Goal: Information Seeking & Learning: Check status

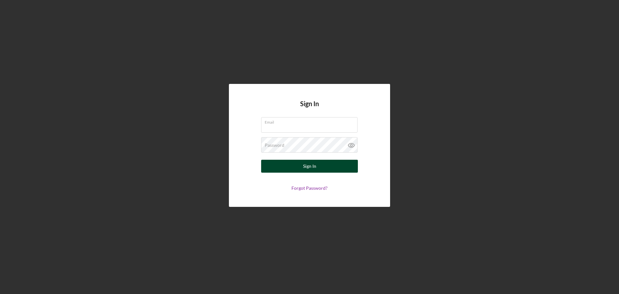
type input "[EMAIL_ADDRESS][DOMAIN_NAME]"
click at [319, 166] on button "Sign In" at bounding box center [309, 166] width 97 height 13
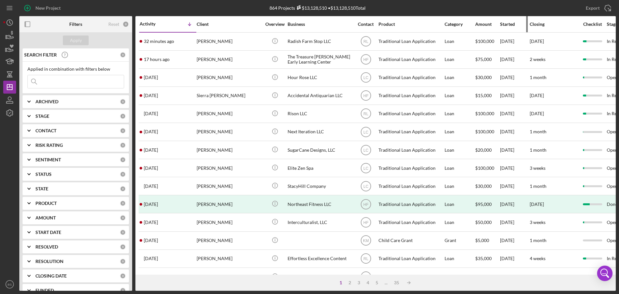
click at [513, 25] on div "Started" at bounding box center [514, 24] width 29 height 5
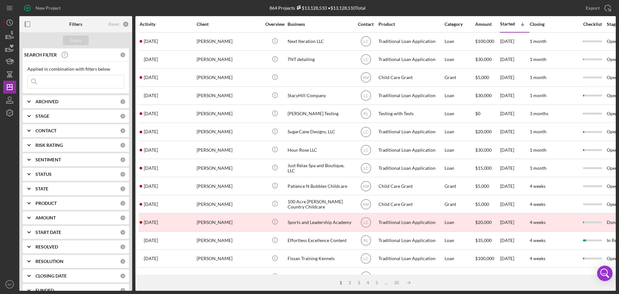
click at [154, 25] on div "Activity" at bounding box center [168, 24] width 56 height 5
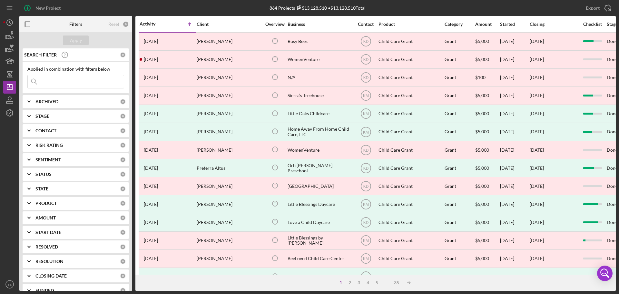
click at [154, 25] on div "Activity" at bounding box center [154, 23] width 28 height 5
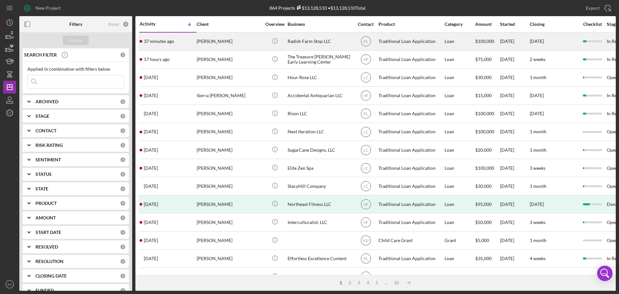
click at [194, 45] on div "37 minutes ago Lily Gross" at bounding box center [168, 41] width 56 height 17
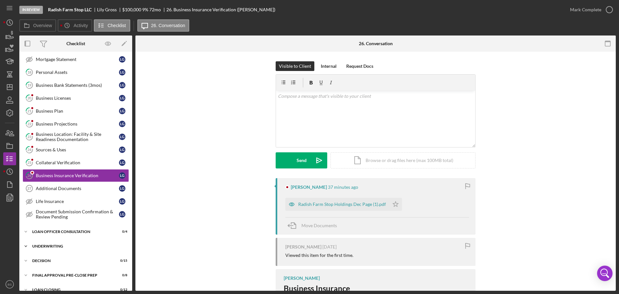
scroll to position [202, 0]
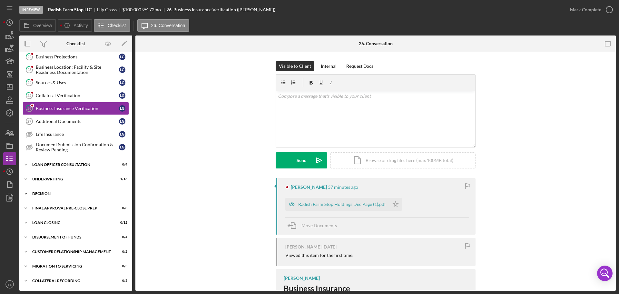
click at [87, 192] on div "Decision" at bounding box center [78, 194] width 92 height 4
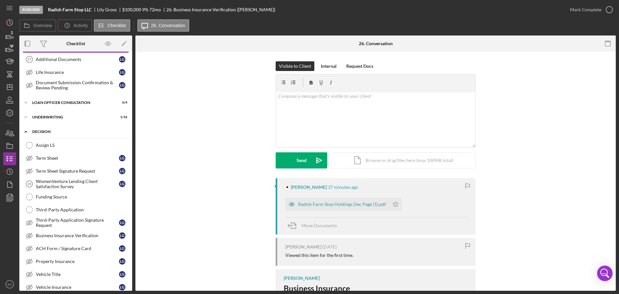
scroll to position [266, 0]
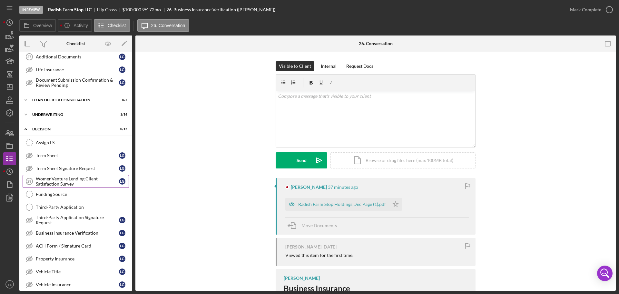
click at [81, 181] on div "WomenVenture Lending Client Satisfaction Survey" at bounding box center [77, 181] width 83 height 10
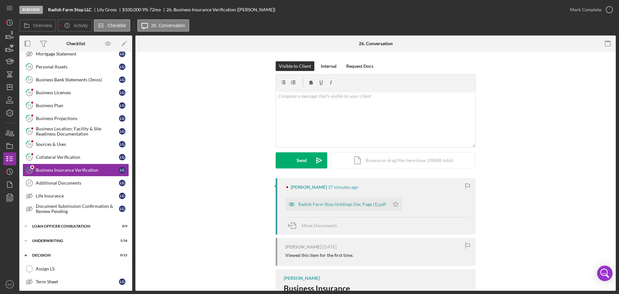
scroll to position [139, 0]
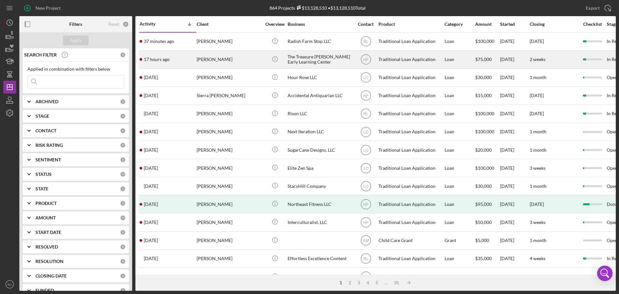
click at [189, 59] on div "17 hours ago Keshia Deon" at bounding box center [168, 59] width 56 height 17
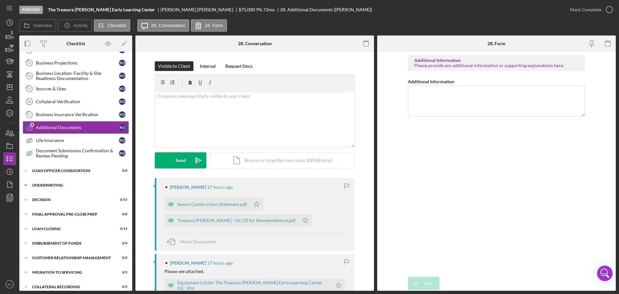
scroll to position [197, 0]
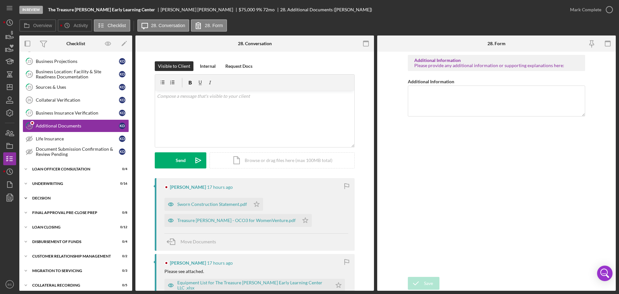
click at [69, 193] on div "Icon/Expander Decision 0 / 15" at bounding box center [75, 198] width 113 height 13
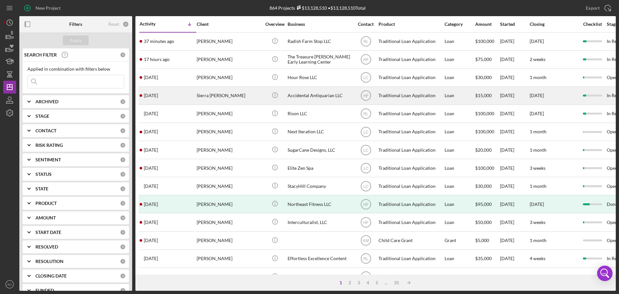
click at [328, 93] on div "Accidental Antiquarian LLC" at bounding box center [320, 95] width 65 height 17
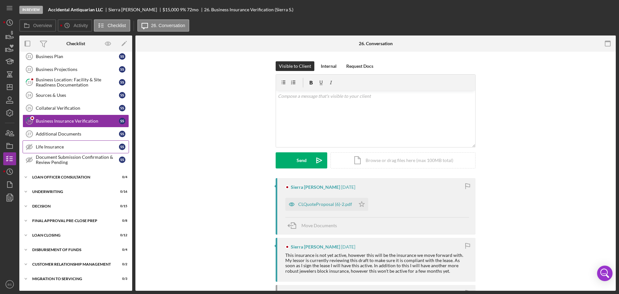
scroll to position [202, 0]
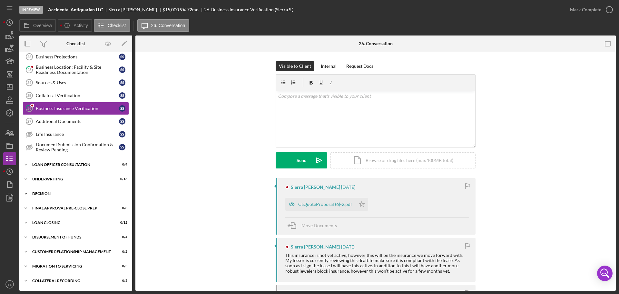
click at [74, 194] on div "Decision" at bounding box center [78, 194] width 92 height 4
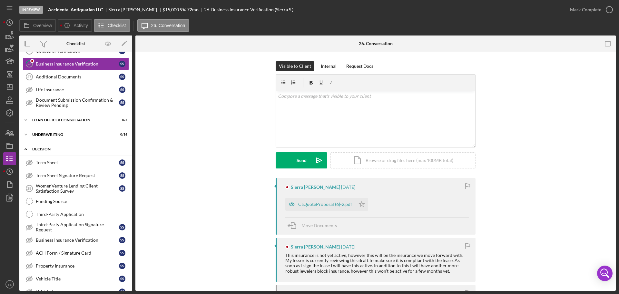
scroll to position [266, 0]
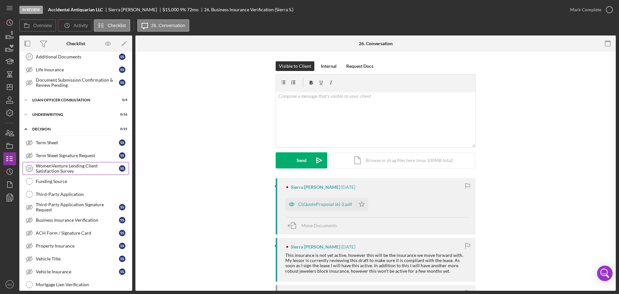
click at [69, 170] on div "WomenVenture Lending Client Satisfaction Survey" at bounding box center [77, 168] width 83 height 10
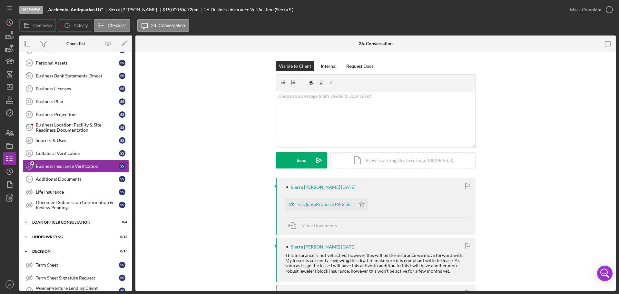
scroll to position [139, 0]
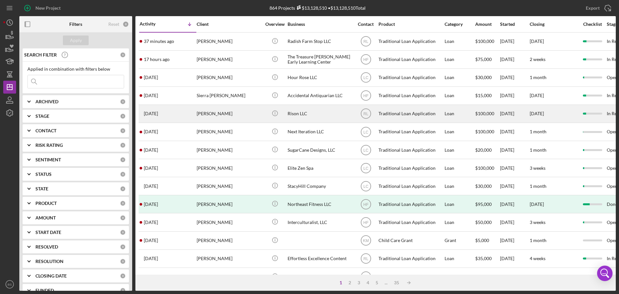
click at [198, 114] on div "[PERSON_NAME]" at bounding box center [229, 113] width 65 height 17
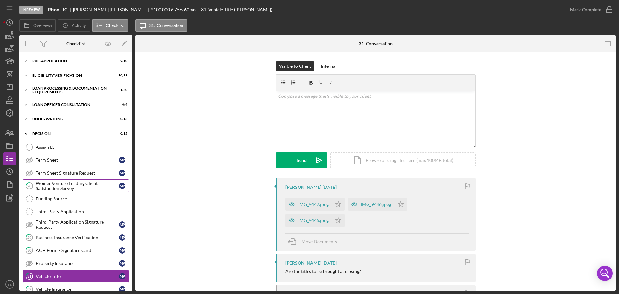
click at [65, 183] on div "WomenVenture Lending Client Satisfaction Survey" at bounding box center [77, 186] width 83 height 10
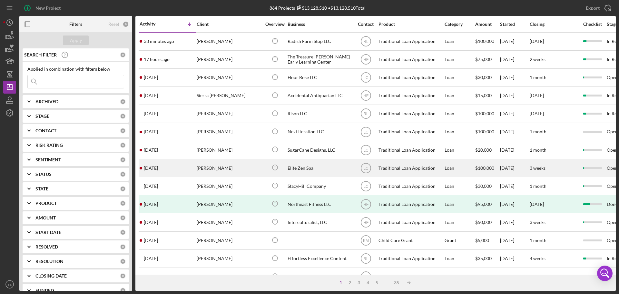
click at [231, 169] on div "[PERSON_NAME]" at bounding box center [229, 167] width 65 height 17
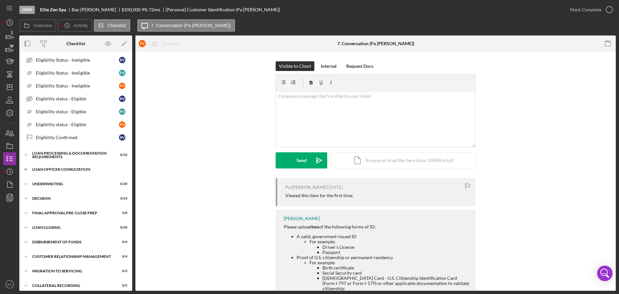
scroll to position [306, 0]
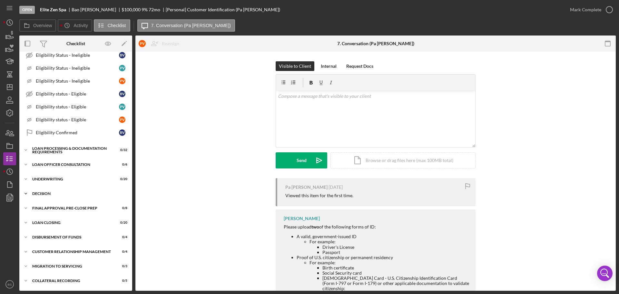
click at [62, 192] on div "Decision" at bounding box center [78, 194] width 92 height 4
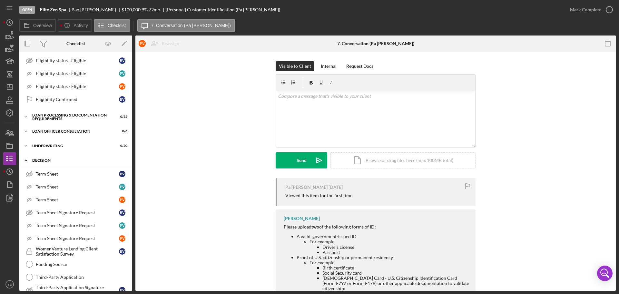
scroll to position [371, 0]
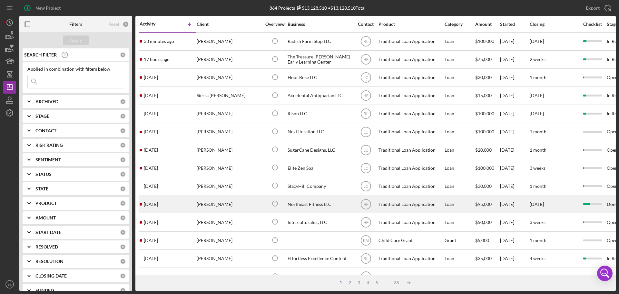
click at [199, 205] on div "[PERSON_NAME]" at bounding box center [229, 203] width 65 height 17
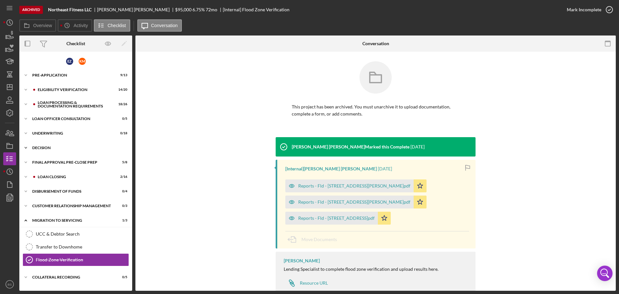
click at [84, 148] on div "Decision" at bounding box center [78, 148] width 92 height 4
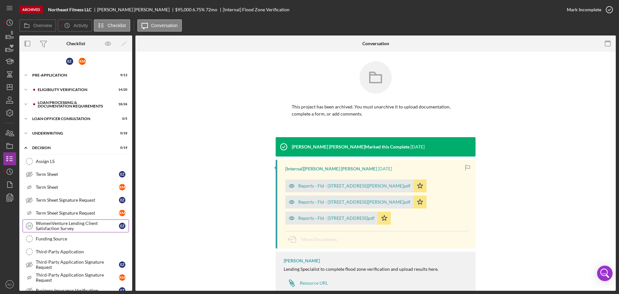
click at [70, 224] on div "WomenVenture Lending Client Satisfaction Survey" at bounding box center [77, 226] width 83 height 10
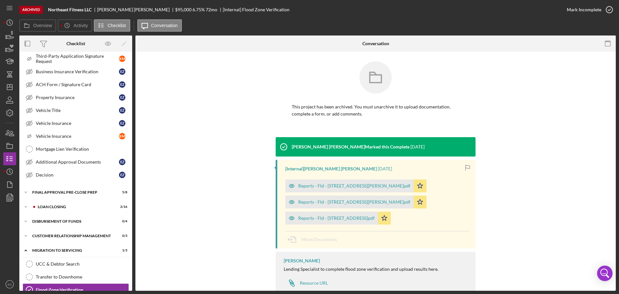
scroll to position [245, 0]
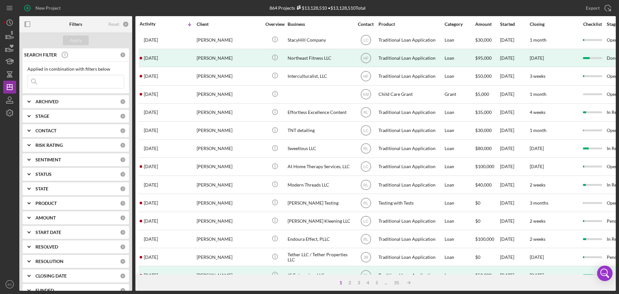
scroll to position [161, 0]
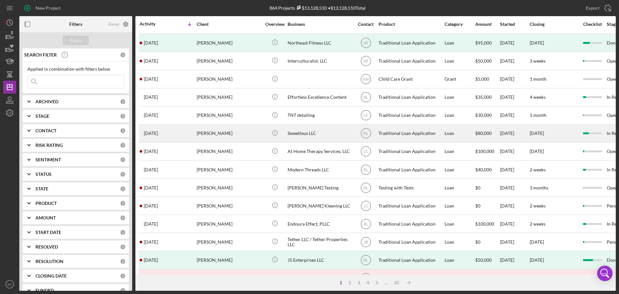
click at [209, 133] on div "[PERSON_NAME]" at bounding box center [229, 133] width 65 height 17
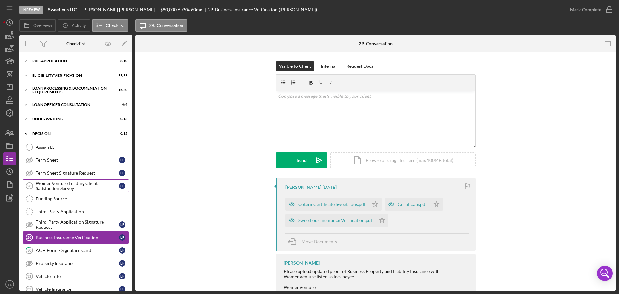
click at [89, 184] on div "WomenVenture Lending Client Satisfaction Survey" at bounding box center [77, 186] width 83 height 10
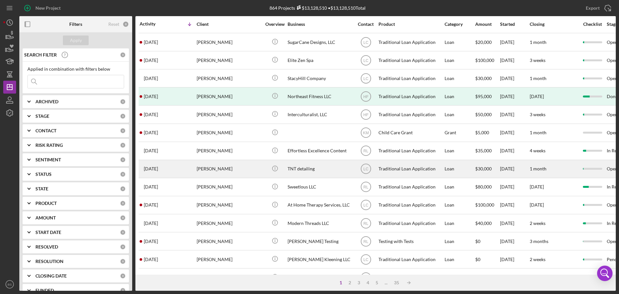
scroll to position [129, 0]
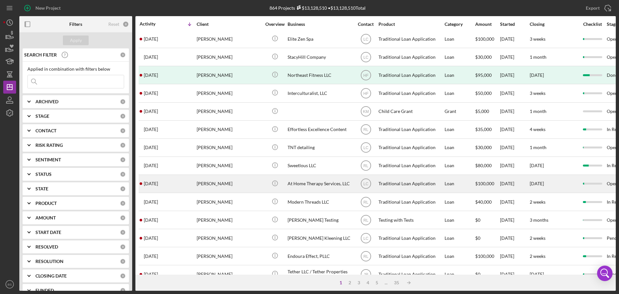
click at [224, 180] on div "[PERSON_NAME]" at bounding box center [229, 183] width 65 height 17
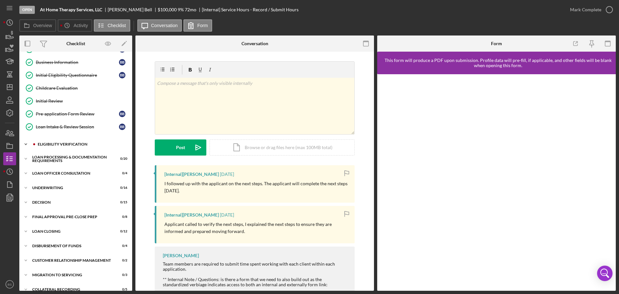
scroll to position [73, 0]
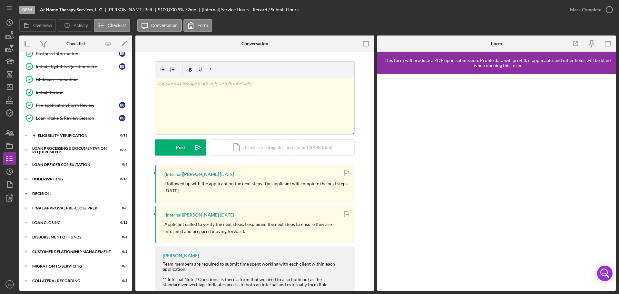
click at [86, 193] on div "Decision" at bounding box center [78, 194] width 92 height 4
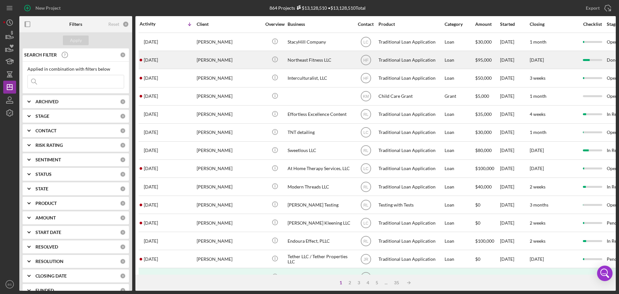
scroll to position [161, 0]
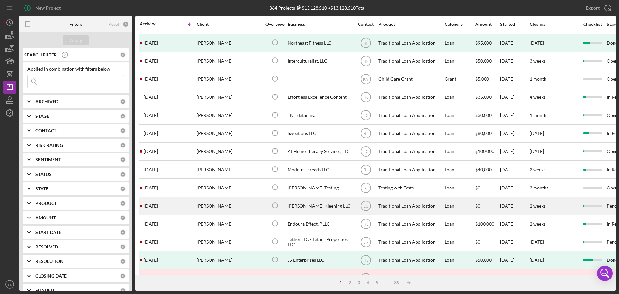
click at [234, 205] on div "[PERSON_NAME]" at bounding box center [229, 205] width 65 height 17
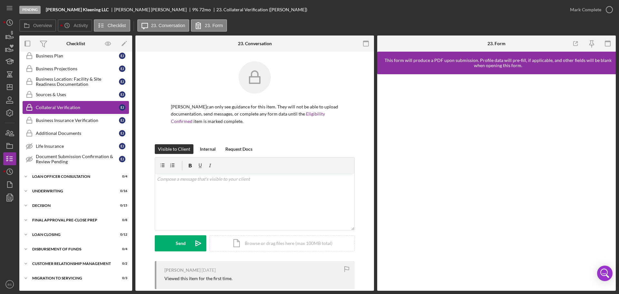
scroll to position [202, 0]
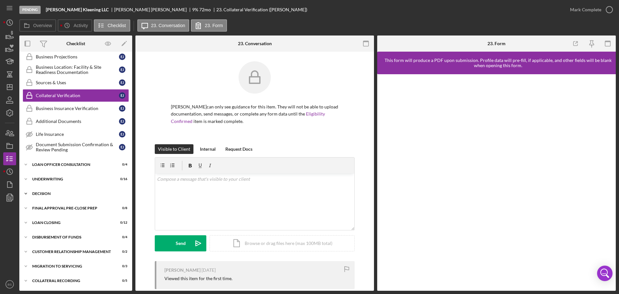
click at [108, 195] on div "Decision" at bounding box center [78, 194] width 92 height 4
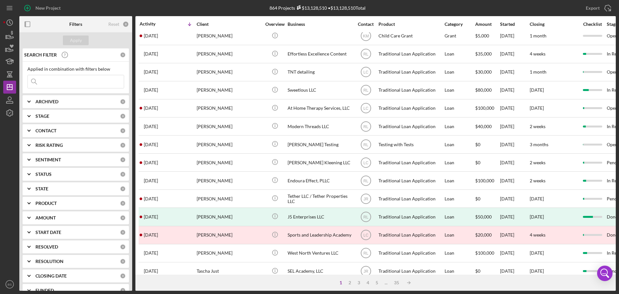
scroll to position [218, 0]
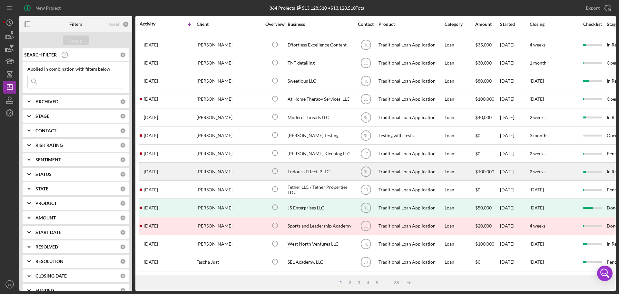
click at [213, 168] on div "[PERSON_NAME]" at bounding box center [229, 171] width 65 height 17
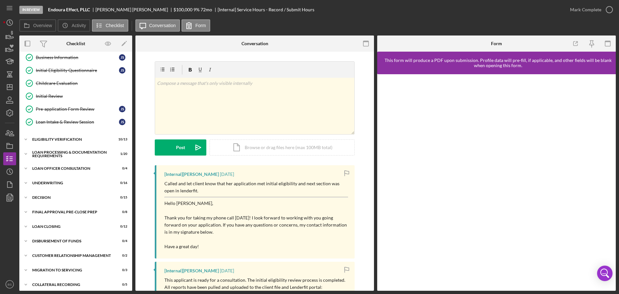
scroll to position [73, 0]
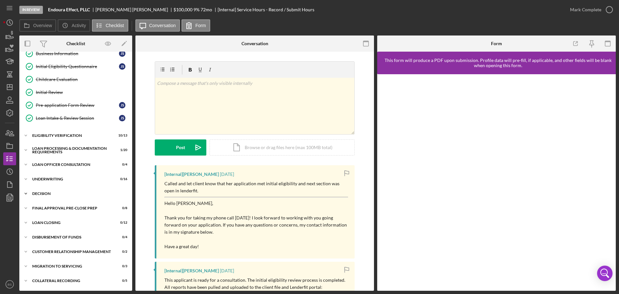
click at [80, 193] on div "Decision" at bounding box center [78, 194] width 92 height 4
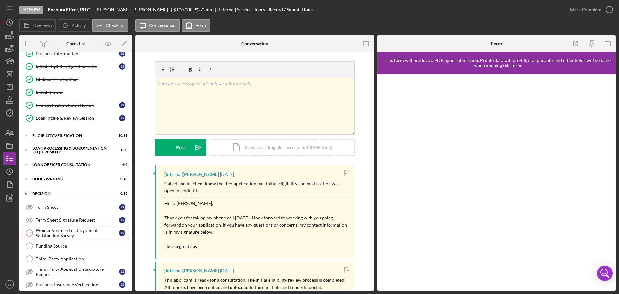
click at [82, 229] on div "WomenVenture Lending Client Satisfaction Survey" at bounding box center [77, 233] width 83 height 10
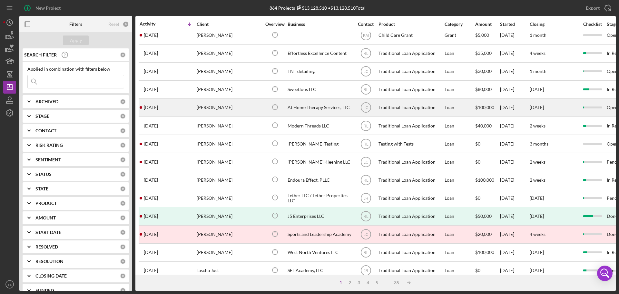
scroll to position [218, 0]
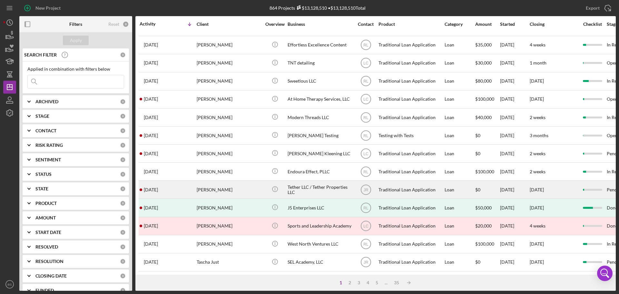
click at [211, 184] on div "[PERSON_NAME]" at bounding box center [229, 189] width 65 height 17
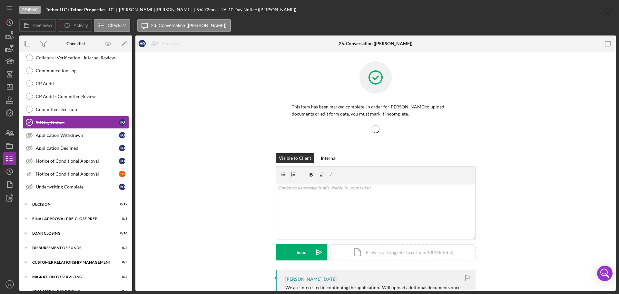
scroll to position [190, 0]
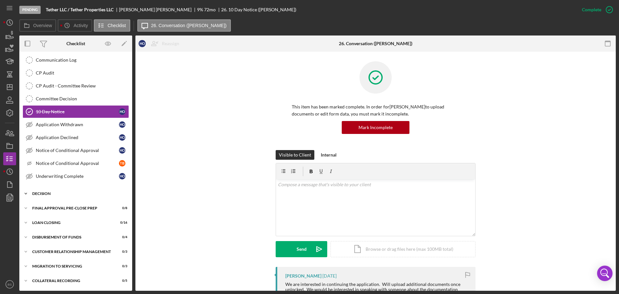
click at [83, 193] on div "Decision" at bounding box center [78, 194] width 92 height 4
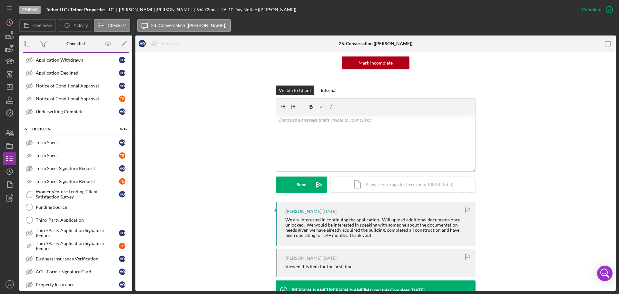
scroll to position [97, 0]
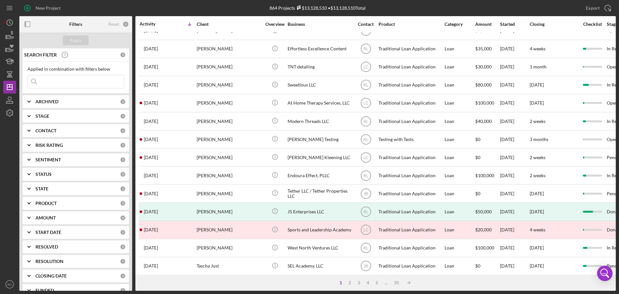
scroll to position [218, 0]
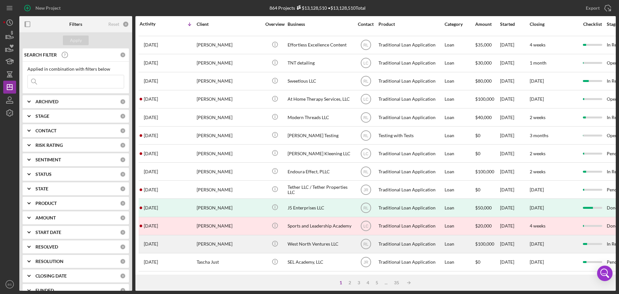
click at [220, 240] on div "[PERSON_NAME]" at bounding box center [229, 243] width 65 height 17
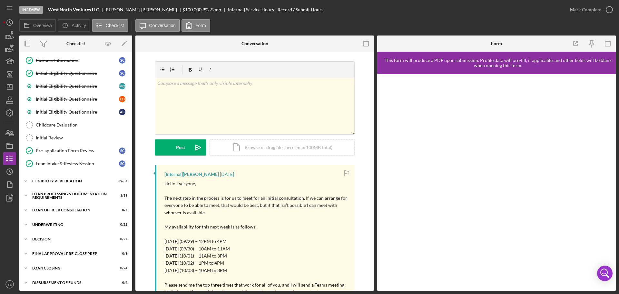
scroll to position [161, 0]
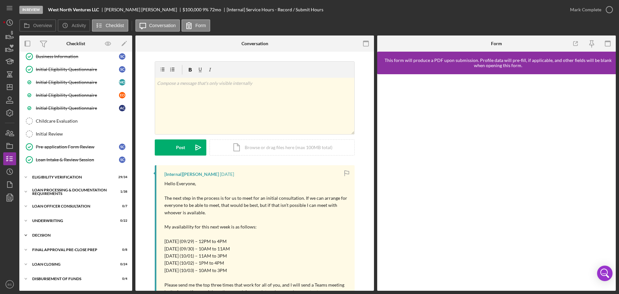
click at [83, 230] on div "Icon/Expander Decision 0 / 27" at bounding box center [75, 235] width 113 height 13
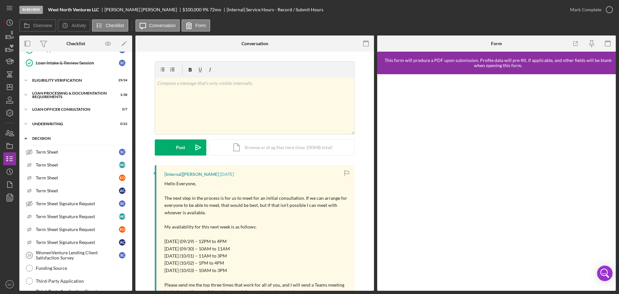
scroll to position [290, 0]
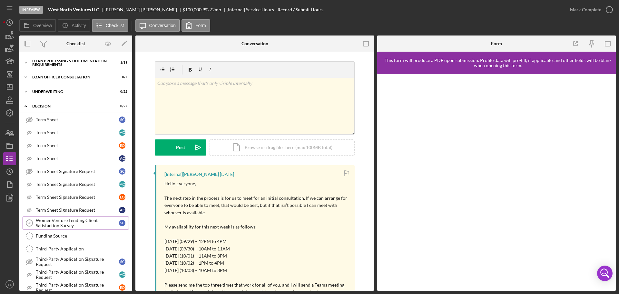
click at [83, 220] on div "WomenVenture Lending Client Satisfaction Survey" at bounding box center [77, 223] width 83 height 10
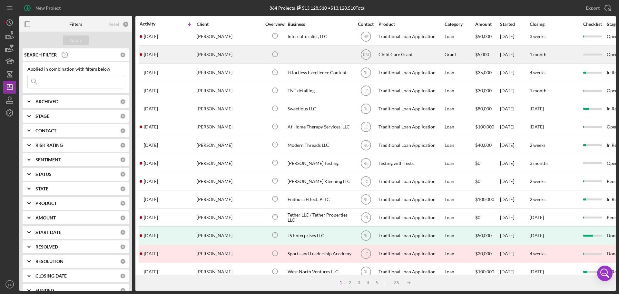
scroll to position [218, 0]
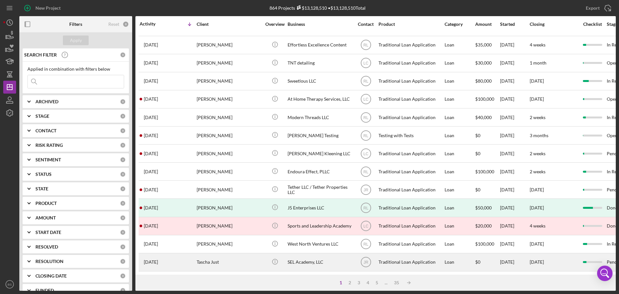
click at [217, 256] on div "Tascha Just" at bounding box center [229, 262] width 65 height 17
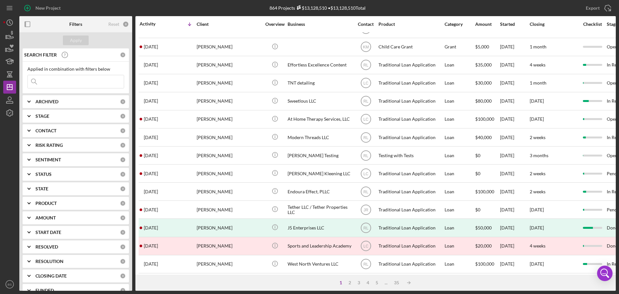
scroll to position [218, 0]
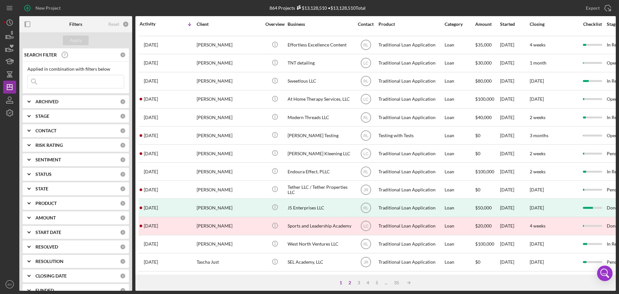
click at [348, 282] on div "2" at bounding box center [349, 282] width 9 height 5
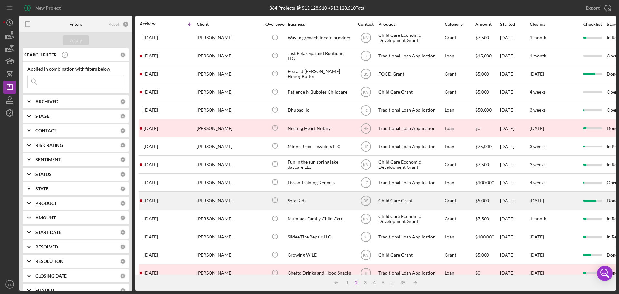
scroll to position [32, 0]
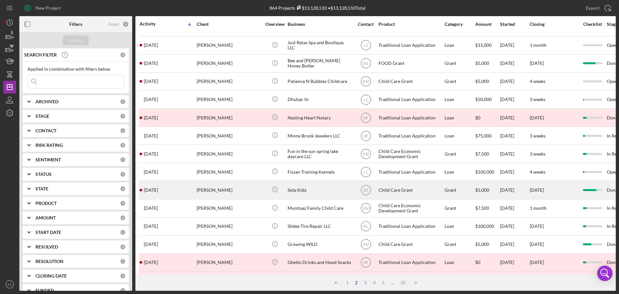
click at [215, 220] on div "Shakia Franklin" at bounding box center [229, 226] width 65 height 17
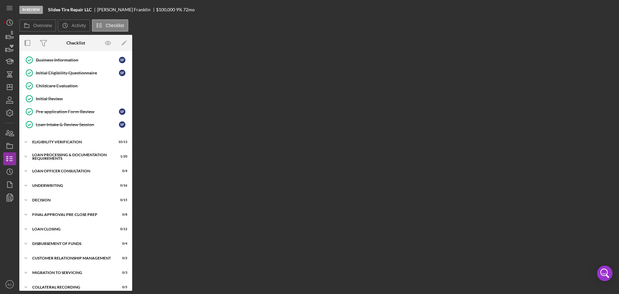
scroll to position [72, 0]
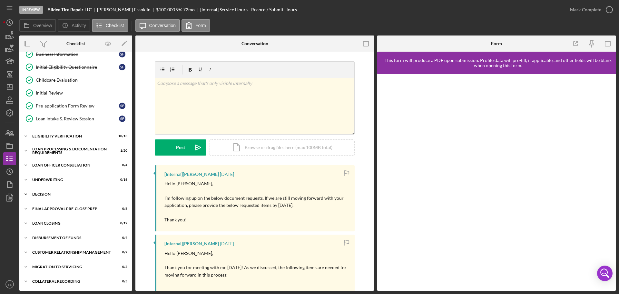
click at [67, 191] on div "Icon/Expander Decision 0 / 15" at bounding box center [75, 194] width 113 height 13
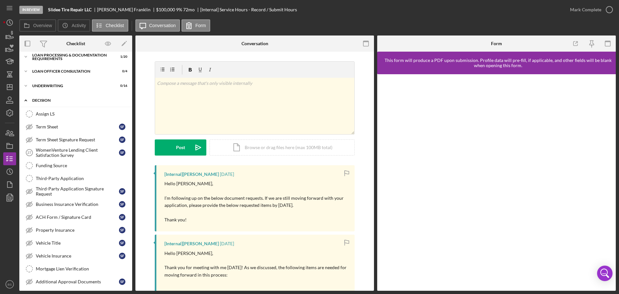
scroll to position [169, 0]
